Goal: Task Accomplishment & Management: Complete application form

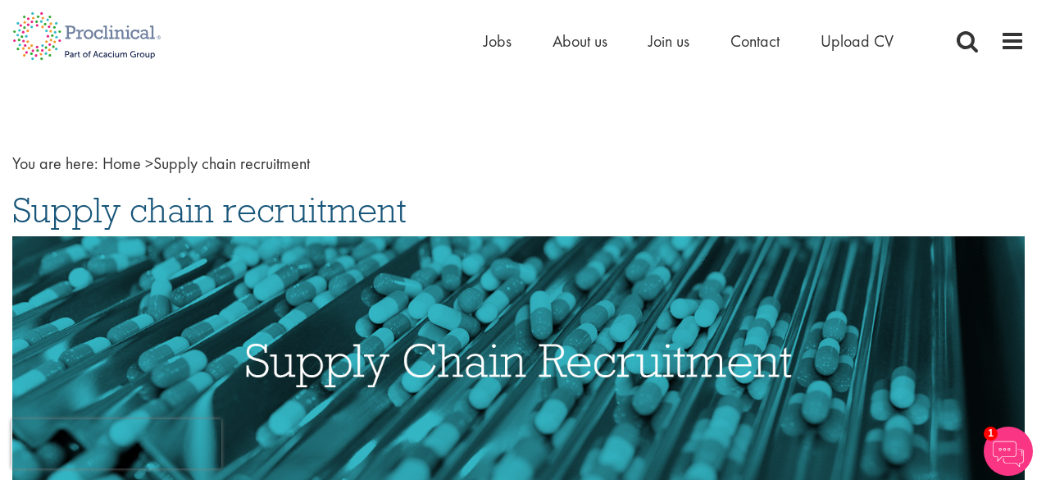
click at [498, 40] on span "Jobs" at bounding box center [498, 40] width 28 height 21
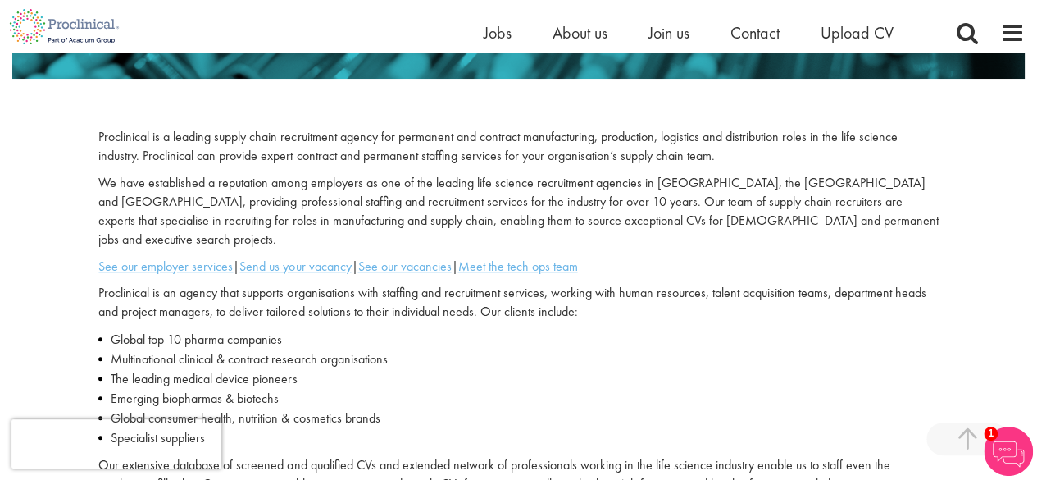
scroll to position [492, 0]
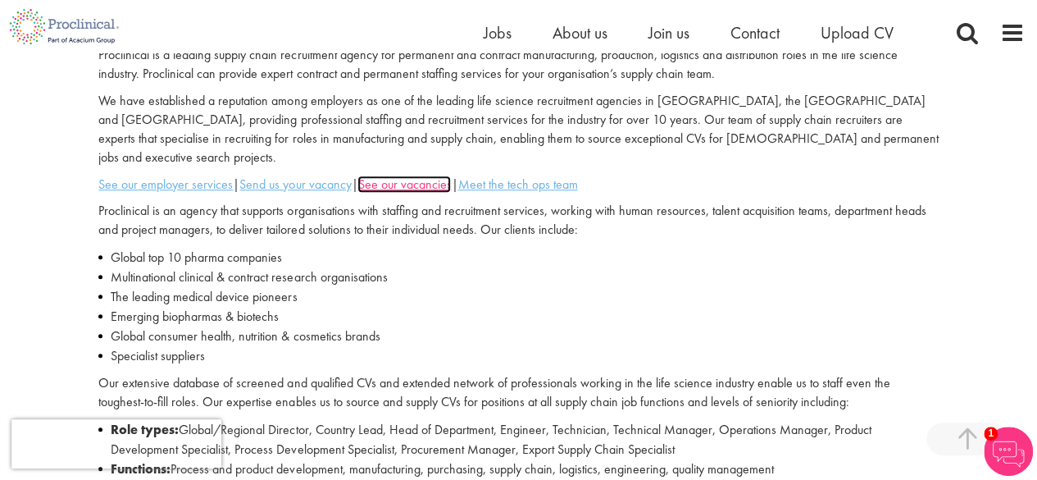
click at [415, 175] on u "See our vacancies" at bounding box center [403, 183] width 93 height 17
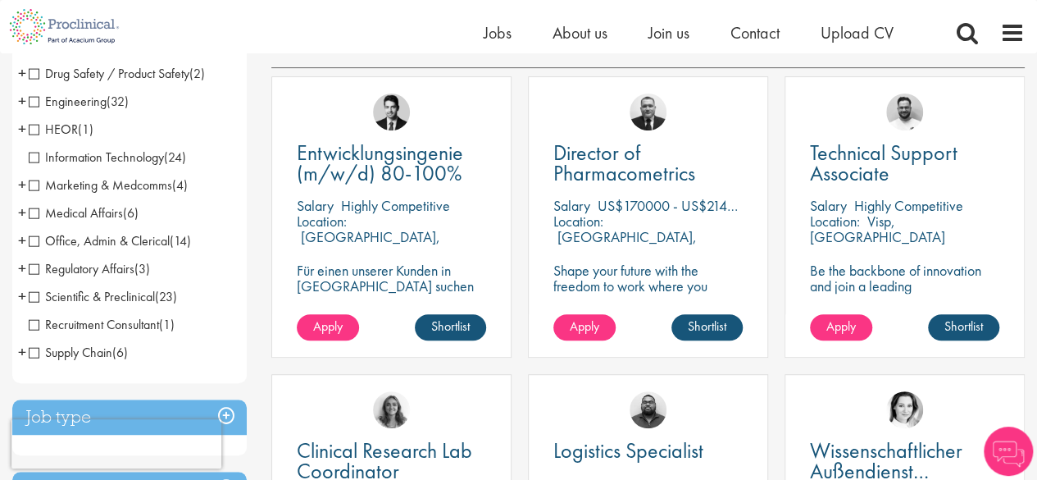
scroll to position [328, 0]
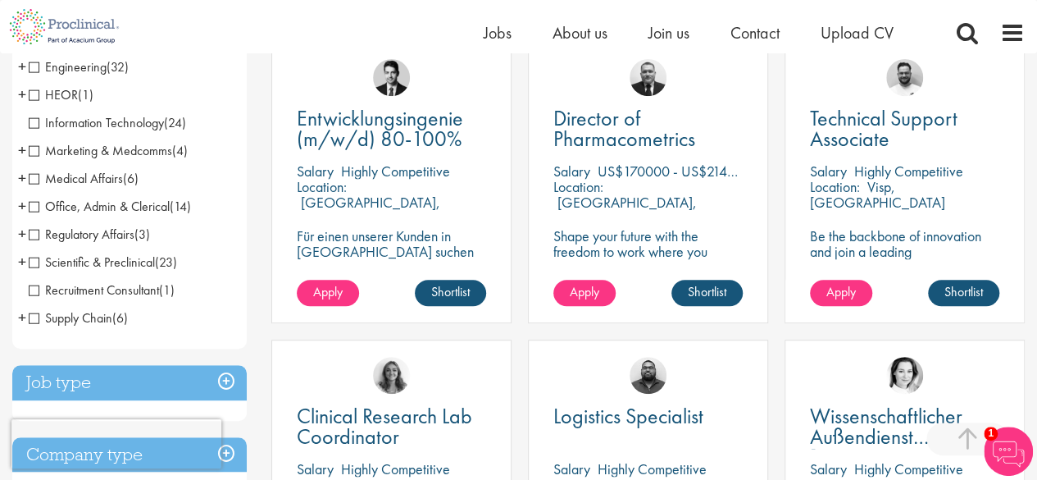
click at [34, 317] on span "Supply Chain" at bounding box center [71, 317] width 84 height 17
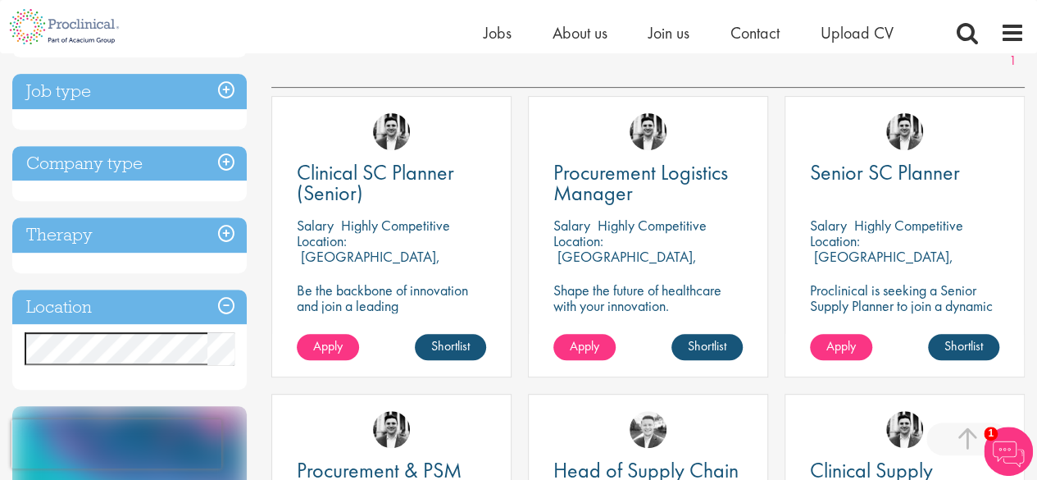
scroll to position [246, 0]
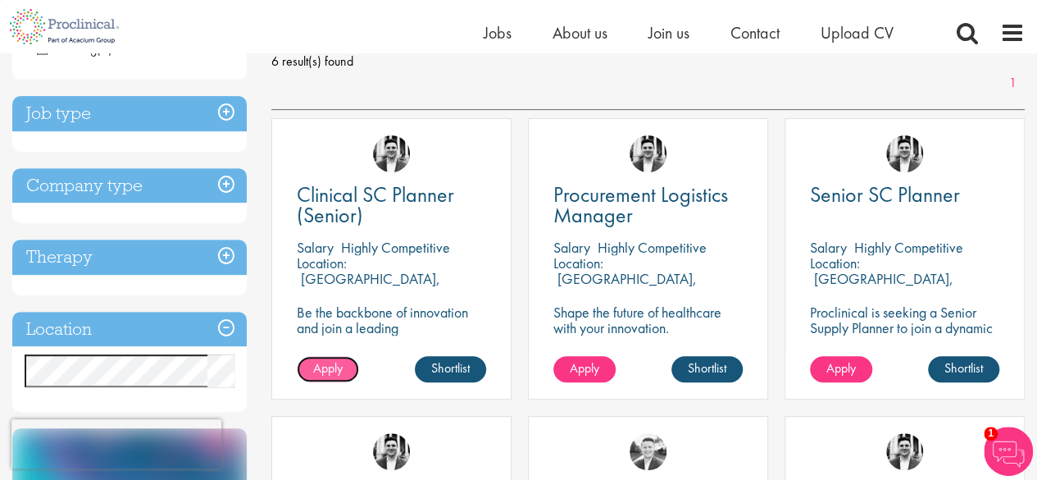
click at [326, 365] on span "Apply" at bounding box center [328, 367] width 30 height 17
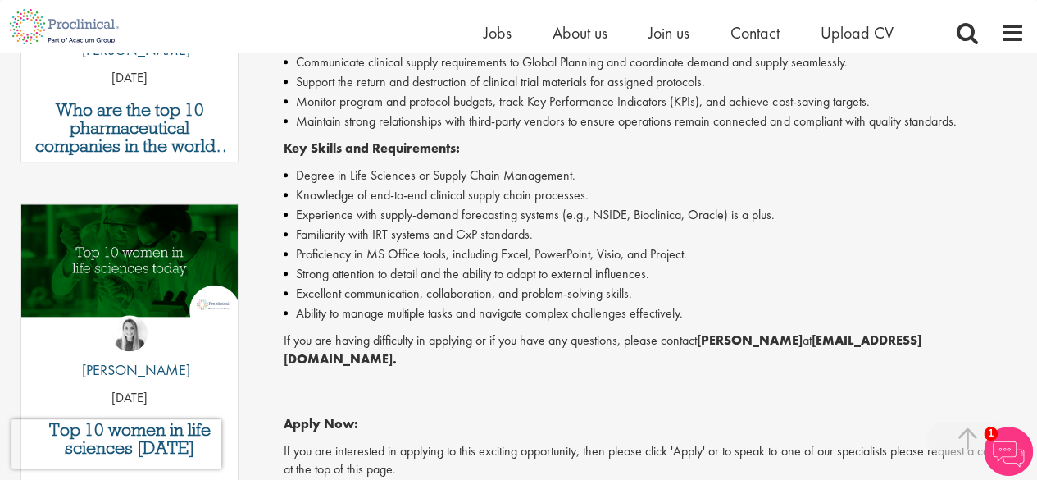
scroll to position [738, 0]
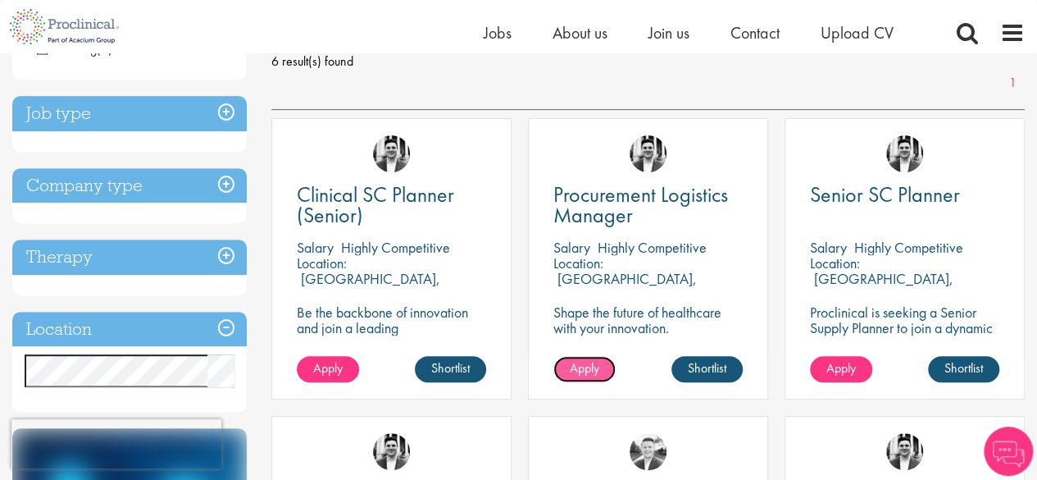
click at [598, 365] on span "Apply" at bounding box center [585, 367] width 30 height 17
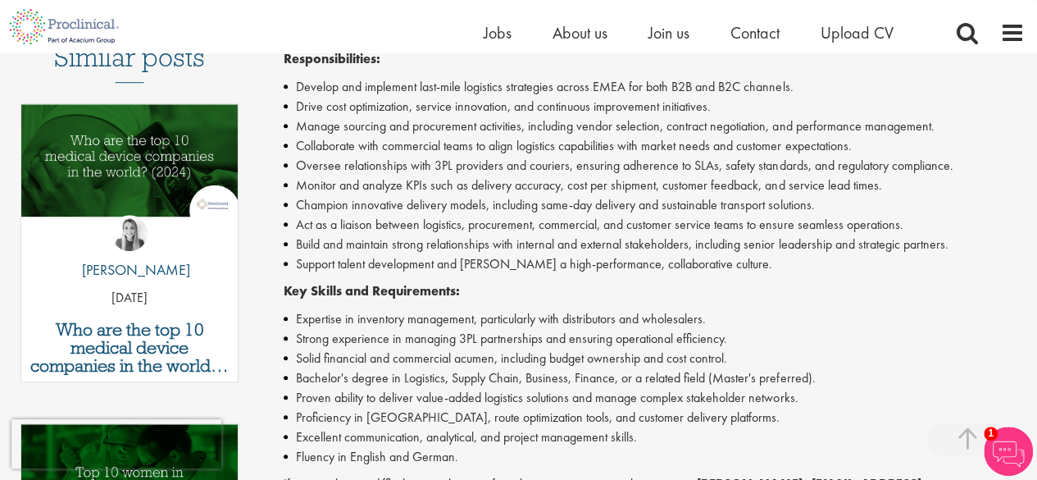
scroll to position [574, 0]
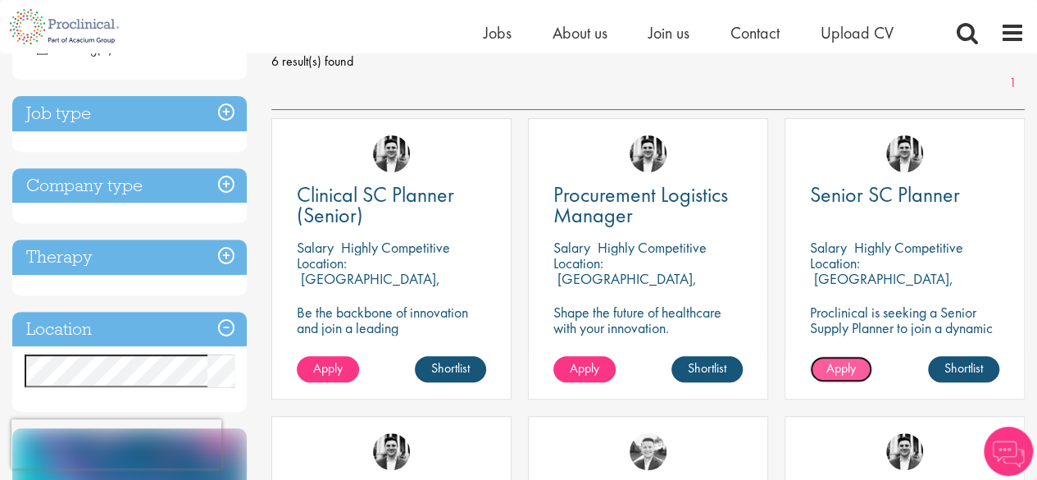
click at [830, 367] on span "Apply" at bounding box center [841, 367] width 30 height 17
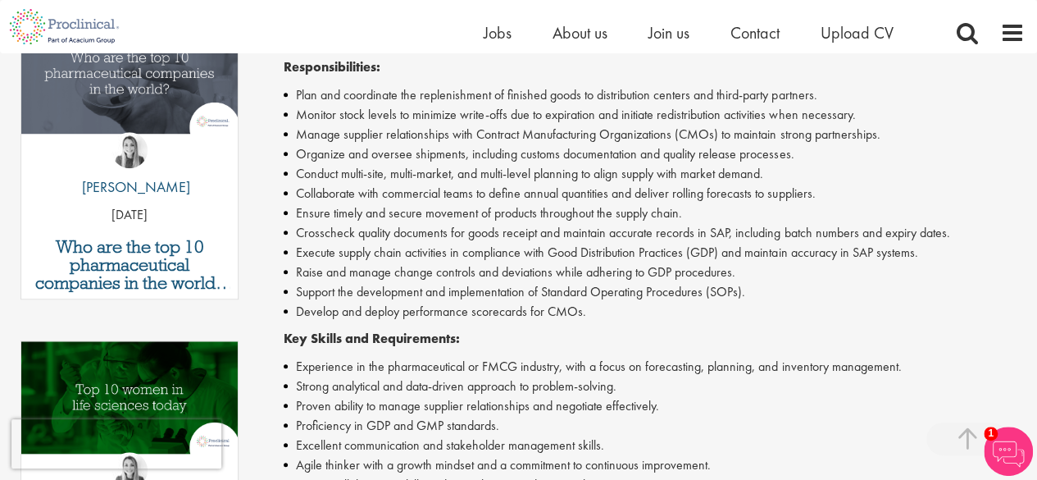
scroll to position [574, 0]
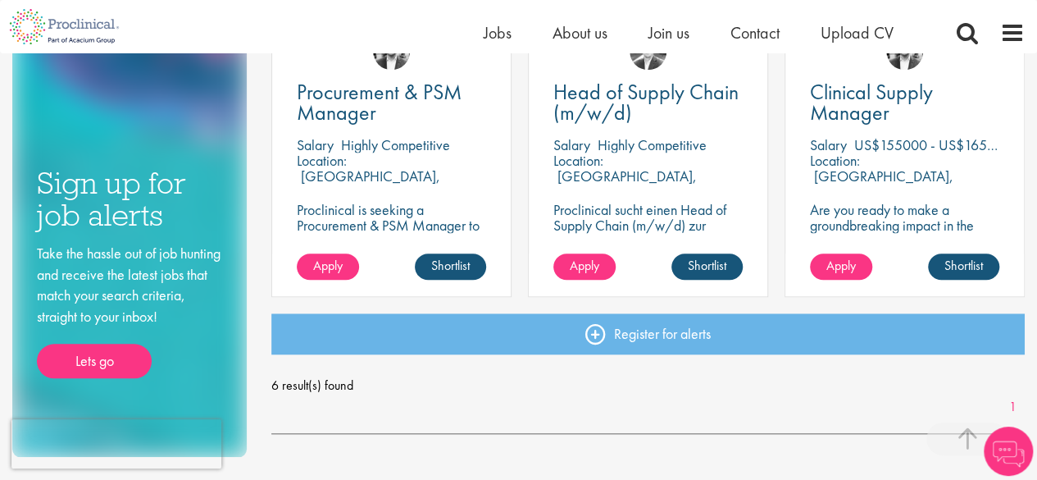
scroll to position [646, 0]
click at [584, 257] on span "Apply" at bounding box center [585, 265] width 30 height 17
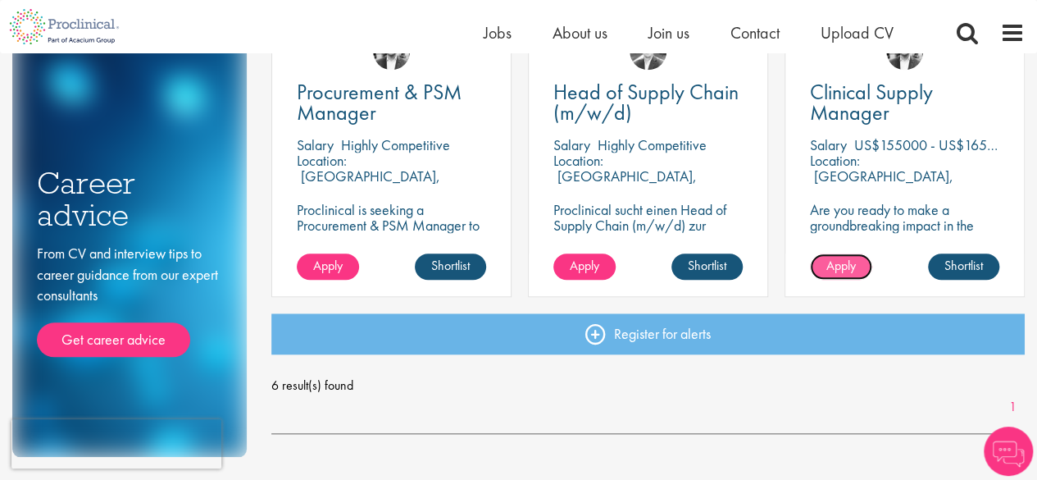
click at [838, 262] on span "Apply" at bounding box center [841, 265] width 30 height 17
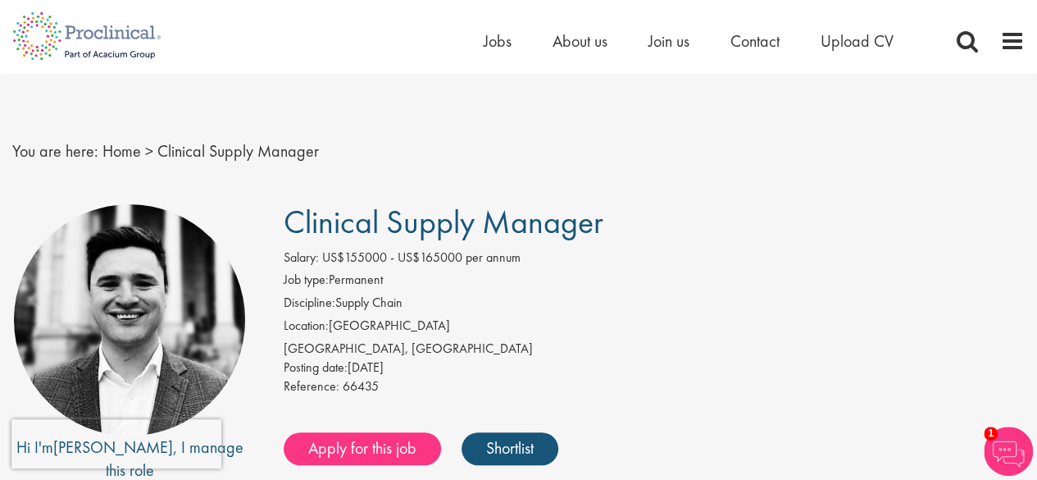
drag, startPoint x: 289, startPoint y: 220, endPoint x: 620, endPoint y: 221, distance: 330.4
click at [620, 221] on h1 "Clinical Supply Manager" at bounding box center [654, 222] width 741 height 36
copy span "Clinical Supply Manager"
click at [754, 272] on li "Job type: Permanent" at bounding box center [654, 282] width 741 height 23
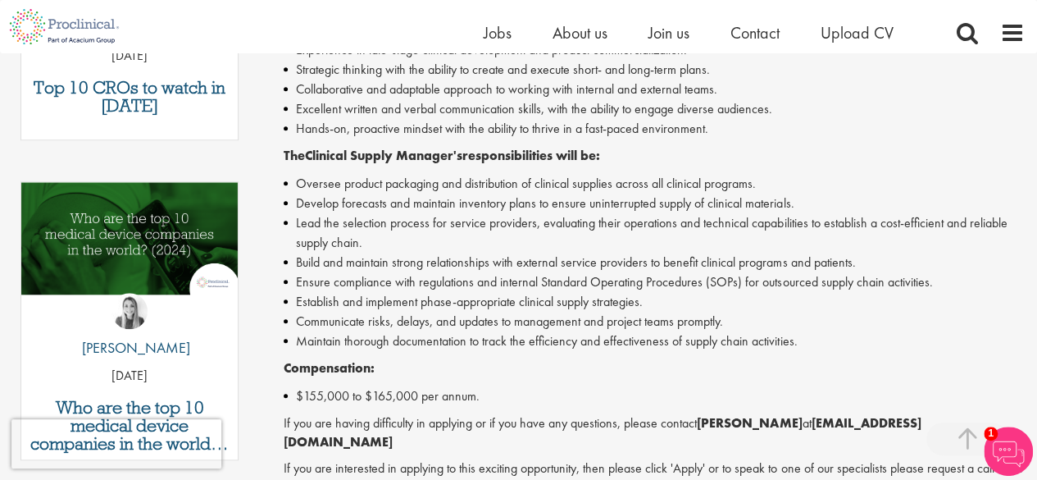
scroll to position [820, 0]
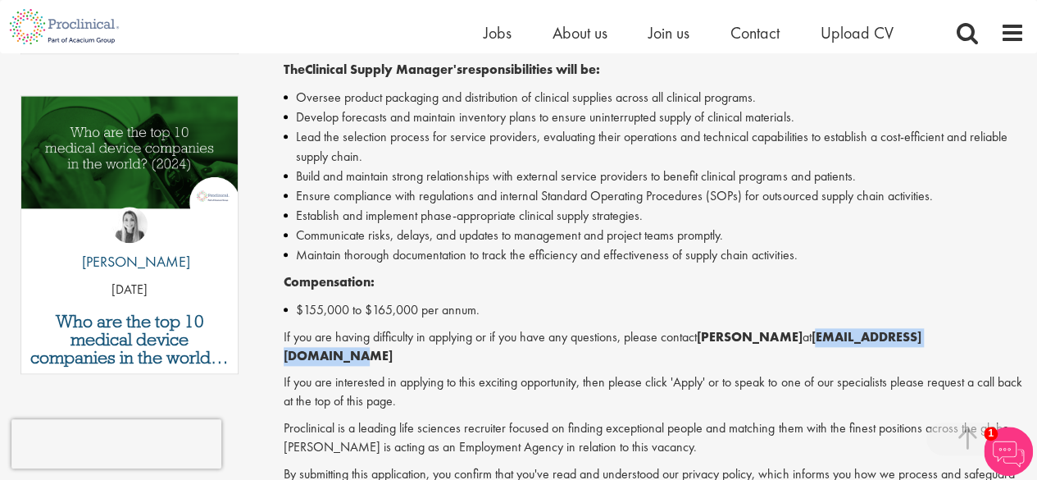
drag, startPoint x: 768, startPoint y: 338, endPoint x: 914, endPoint y: 336, distance: 145.9
click at [914, 336] on p "If you are having difficulty in applying or if you have any questions, please c…" at bounding box center [654, 347] width 741 height 38
copy strong "e.little@proclinical.com"
click at [521, 251] on li "Maintain thorough documentation to track the efficiency and effectiveness of su…" at bounding box center [654, 255] width 741 height 20
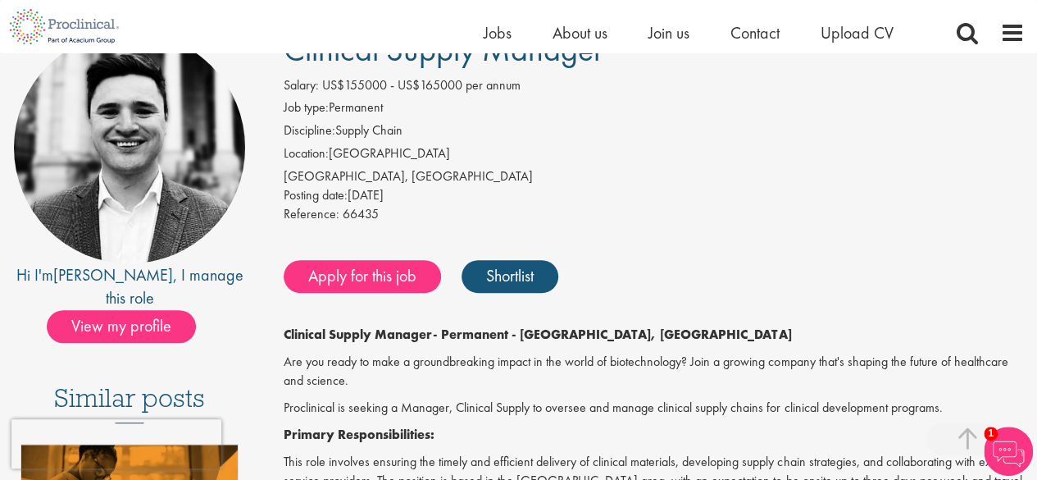
scroll to position [82, 0]
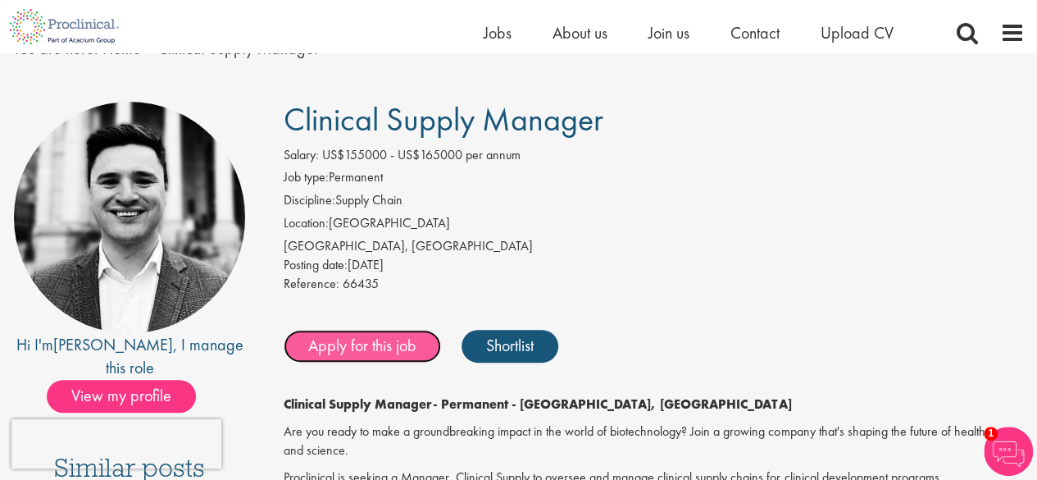
click at [357, 346] on link "Apply for this job" at bounding box center [362, 346] width 157 height 33
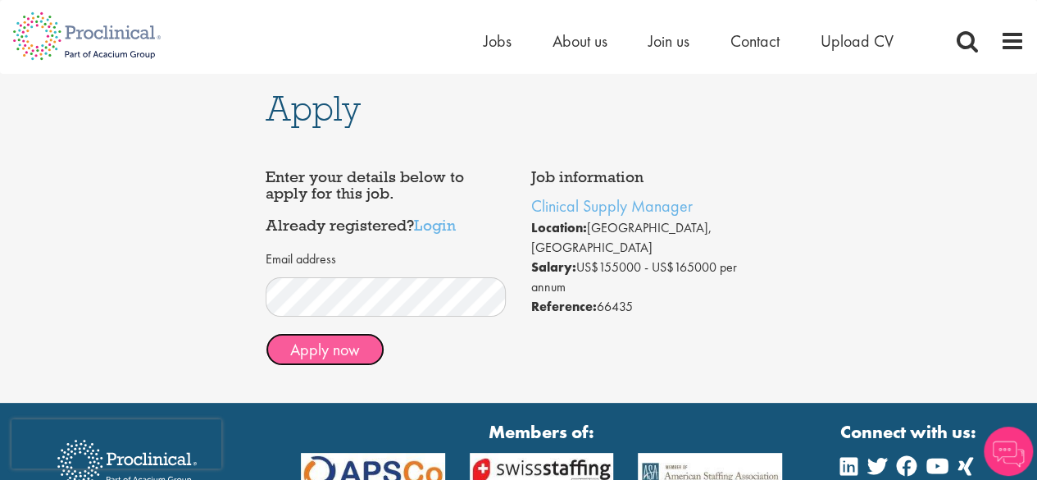
click at [346, 355] on button "Apply now" at bounding box center [325, 349] width 119 height 33
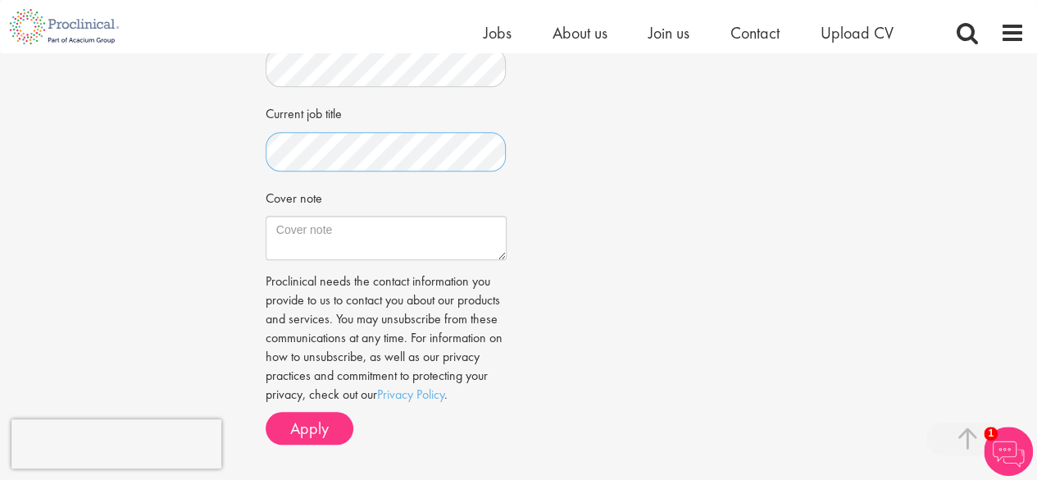
scroll to position [574, 0]
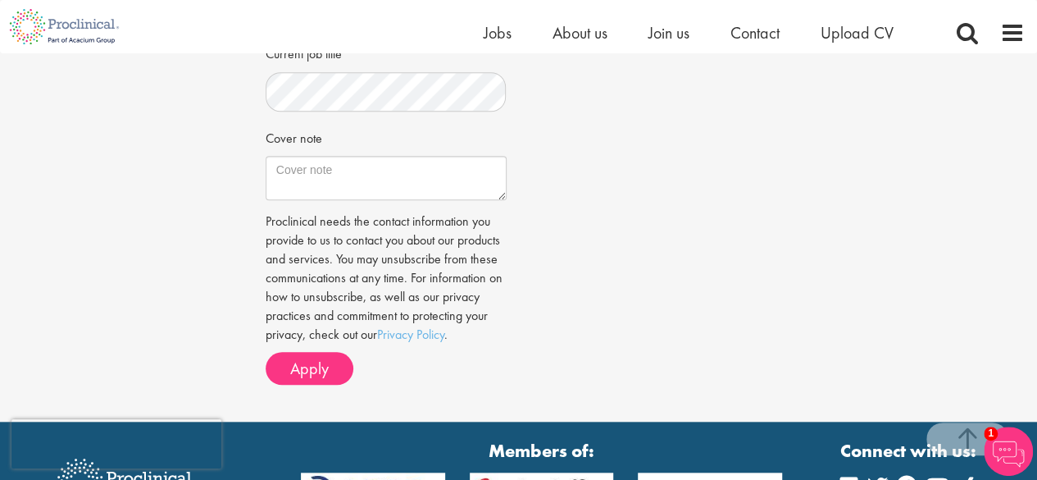
click at [297, 365] on span "Apply" at bounding box center [309, 367] width 39 height 21
